Goal: Information Seeking & Learning: Learn about a topic

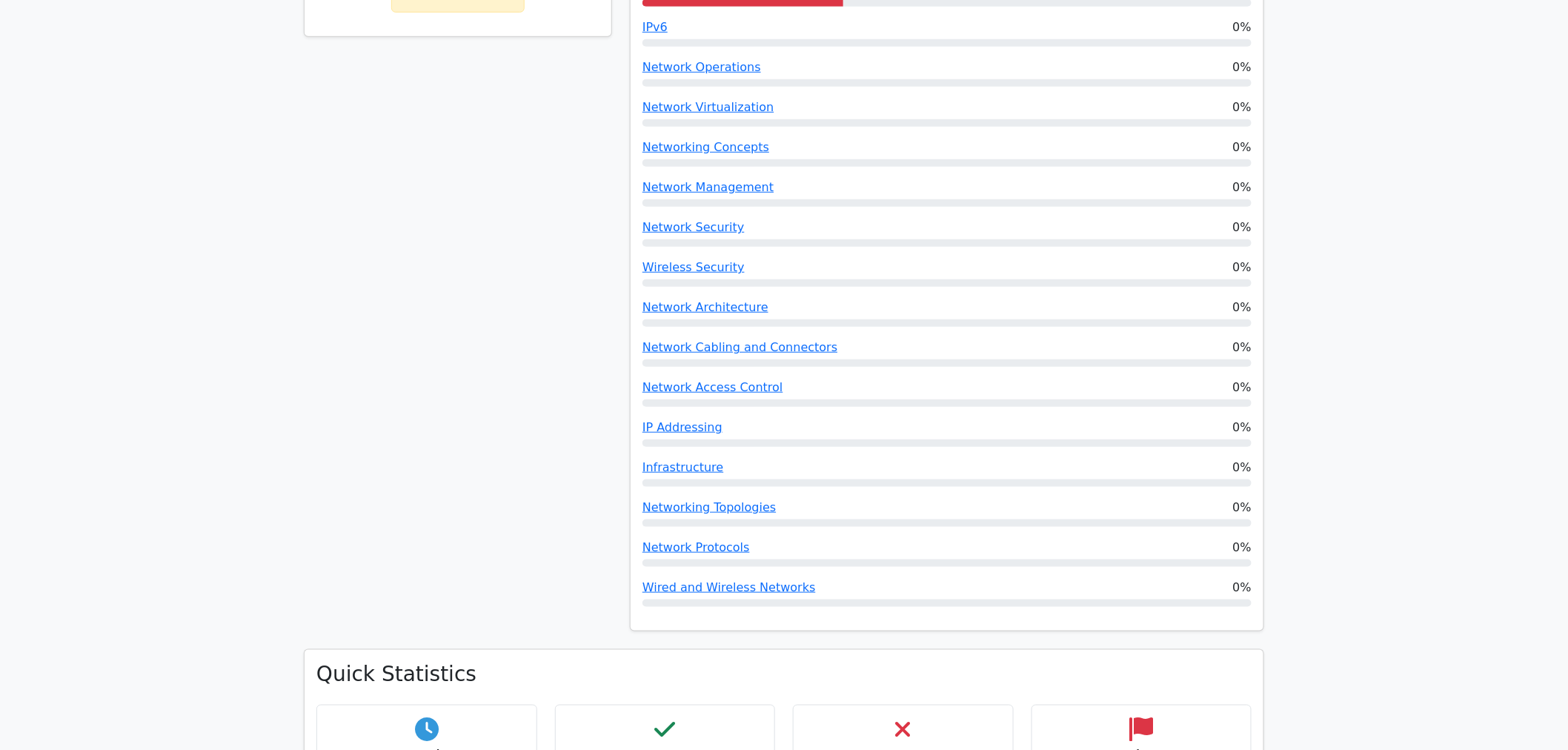
scroll to position [411, 0]
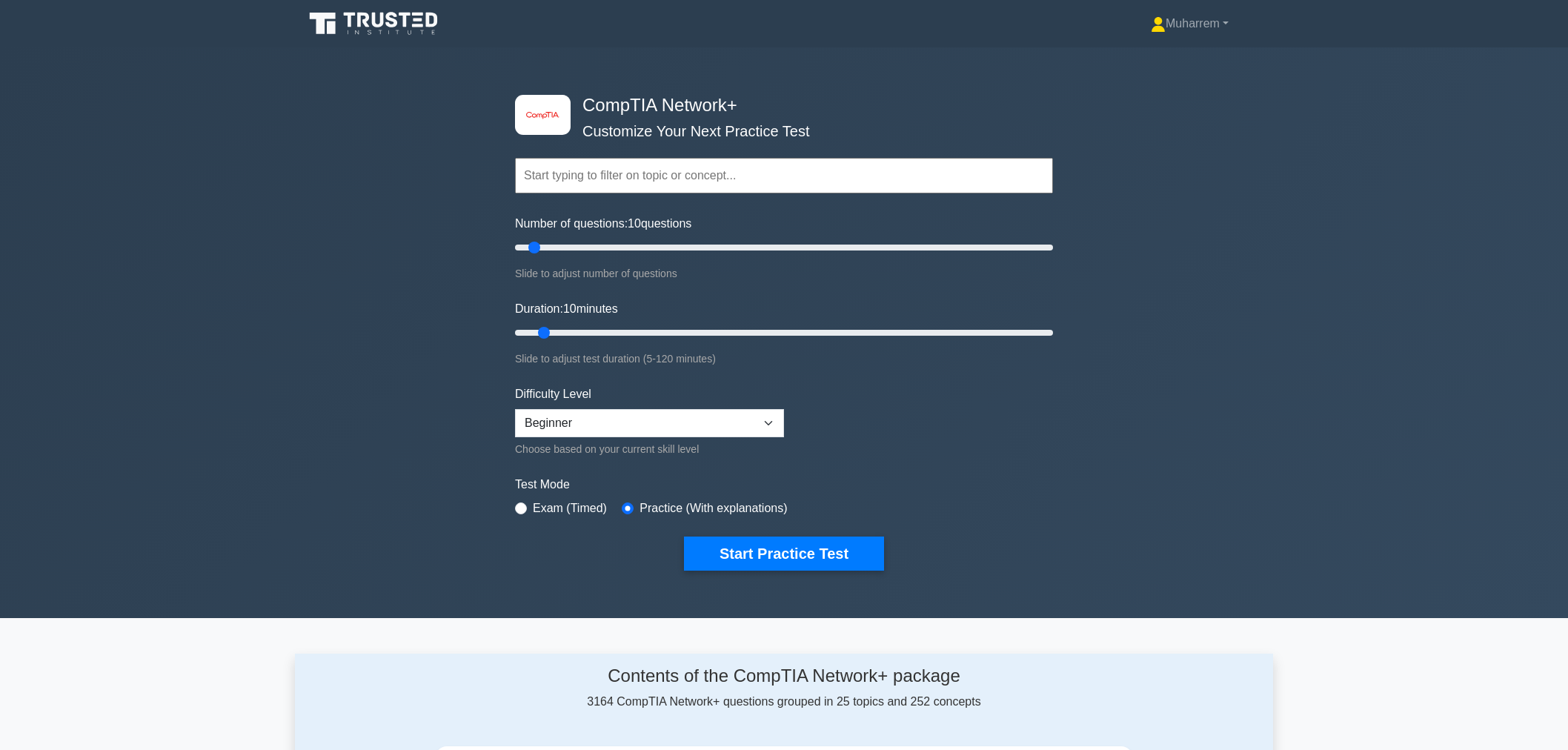
select select "beginner"
click at [708, 107] on h4 "CompTIA Network+" at bounding box center [779, 105] width 404 height 21
drag, startPoint x: 708, startPoint y: 107, endPoint x: 720, endPoint y: 91, distance: 20.0
click at [720, 91] on div "image/svg+xml CompTIA Network+ Customize Your Next Practice Test Topics Network…" at bounding box center [784, 333] width 556 height 547
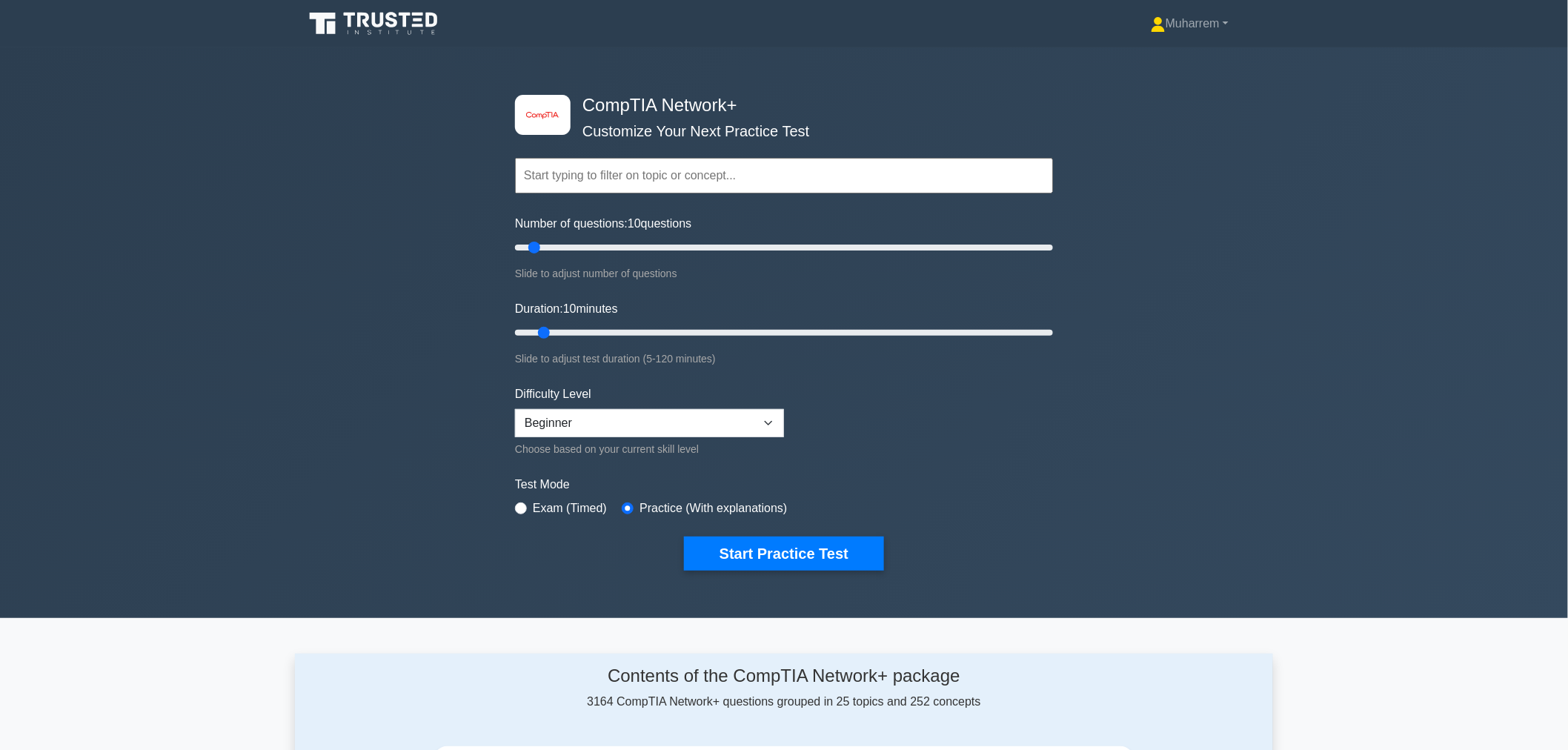
click at [702, 107] on h4 "CompTIA Network+" at bounding box center [779, 105] width 404 height 21
click at [889, 295] on form "Topics Networking Concepts Infrastructure Network Operations Network Security N…" at bounding box center [784, 342] width 538 height 458
click at [608, 219] on label "Number of questions: 10 questions" at bounding box center [603, 224] width 176 height 18
click at [608, 239] on input "Number of questions: 10 questions" at bounding box center [784, 248] width 538 height 18
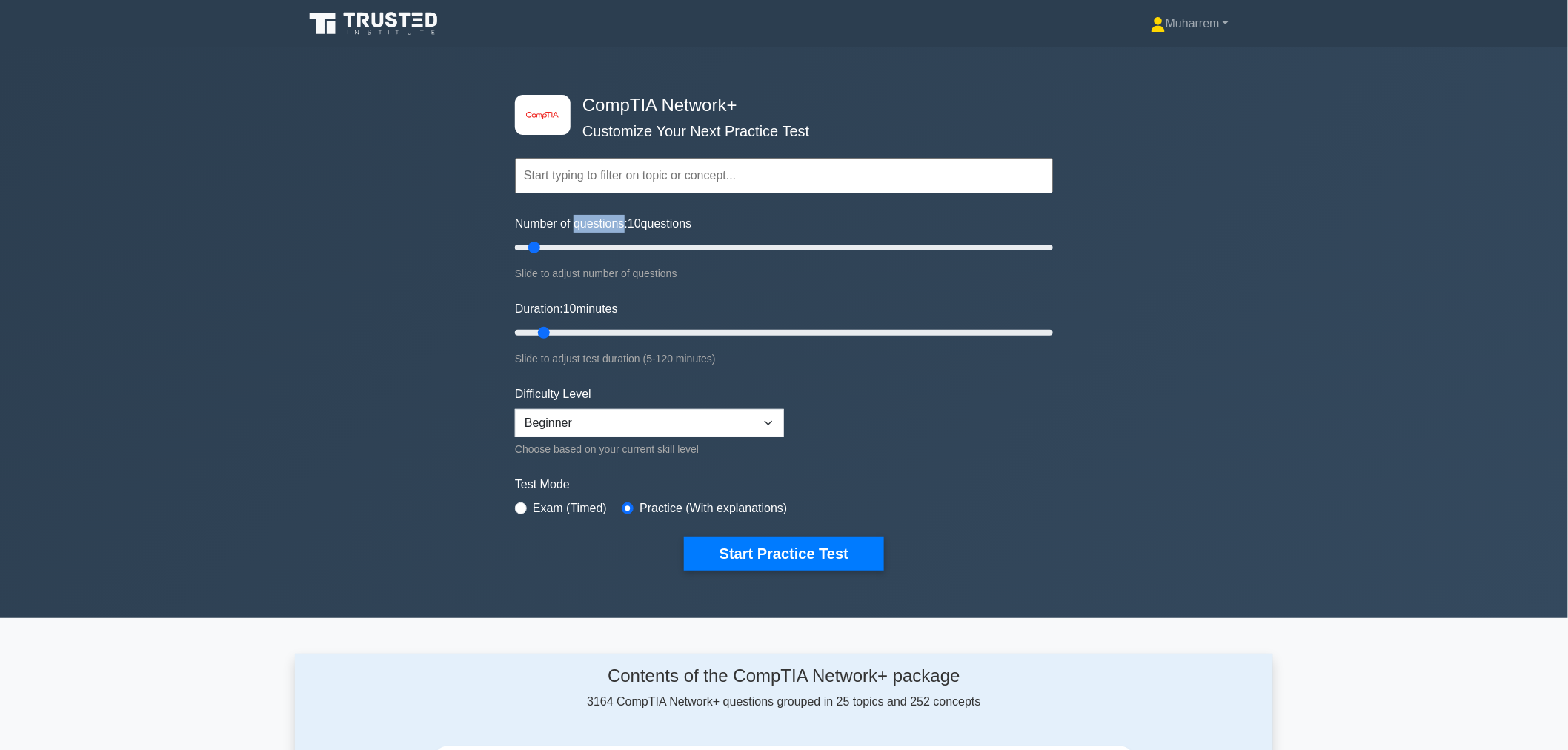
click at [608, 219] on label "Number of questions: 10 questions" at bounding box center [603, 224] width 176 height 18
click at [608, 239] on input "Number of questions: 10 questions" at bounding box center [784, 248] width 538 height 18
click at [453, 284] on div "image/svg+xml CompTIA Network+ Customize Your Next Practice Test Topics Network…" at bounding box center [784, 333] width 1568 height 571
